Goal: Information Seeking & Learning: Learn about a topic

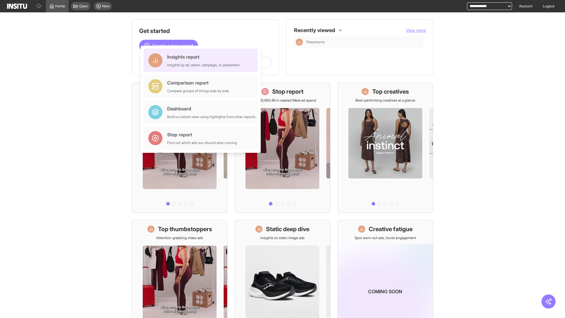
click at [202, 60] on div "Insights report Insights by ad, adset, campaign, or placement" at bounding box center [203, 60] width 72 height 14
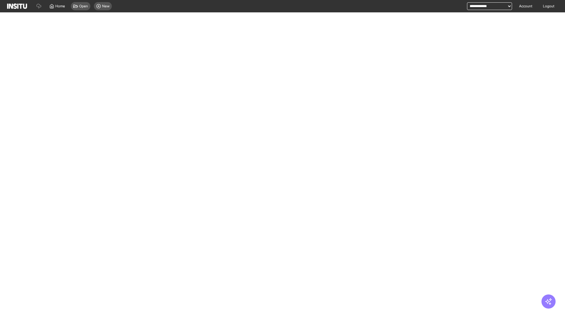
select select "**"
